Goal: Navigation & Orientation: Find specific page/section

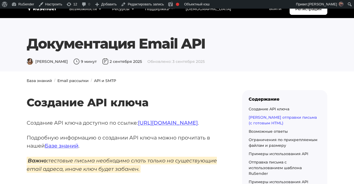
scroll to position [448, 0]
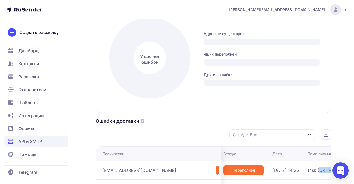
scroll to position [0, 92]
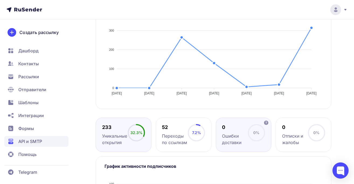
scroll to position [152, 0]
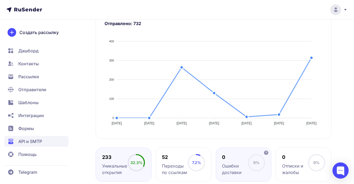
click at [242, 147] on div "0 Ошибки доставки 0%" at bounding box center [244, 164] width 56 height 34
click at [243, 162] on div "Ошибки доставки" at bounding box center [235, 168] width 26 height 13
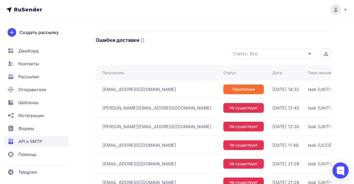
scroll to position [428, 0]
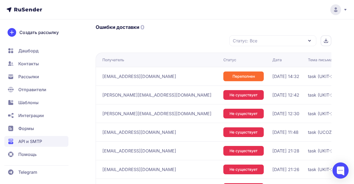
click at [36, 47] on span "Дашборд" at bounding box center [28, 50] width 20 height 6
